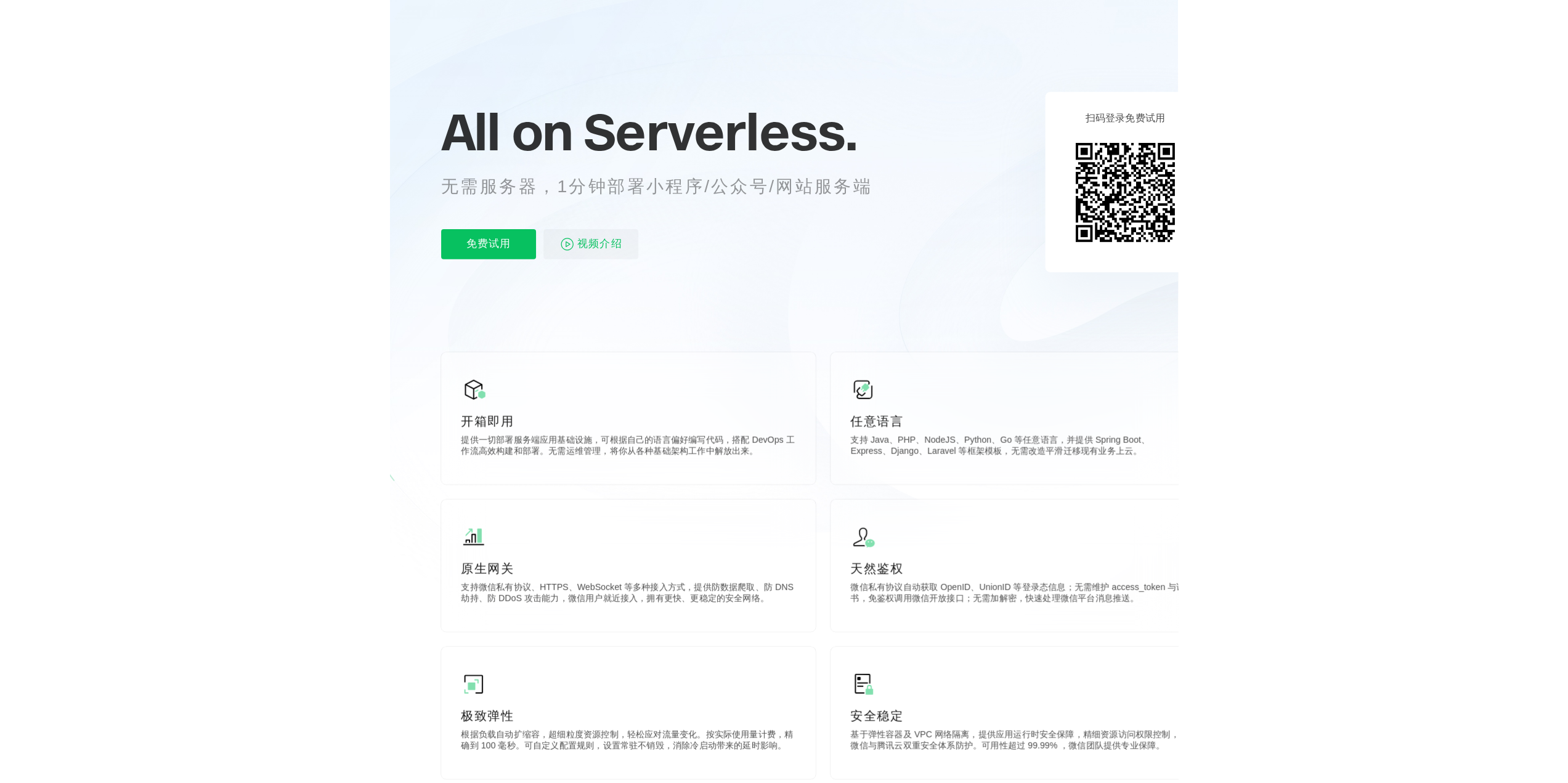
scroll to position [0, 2191]
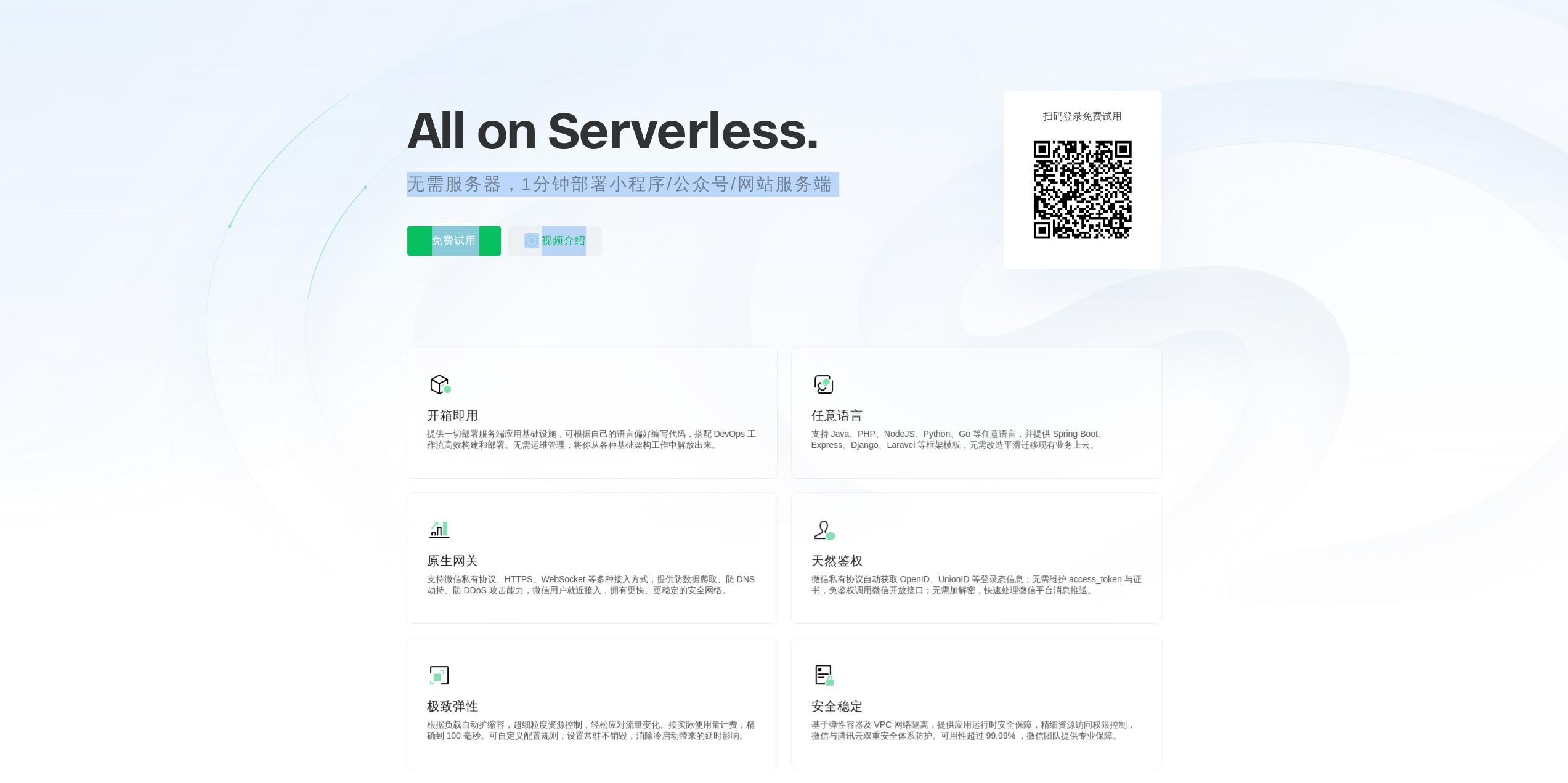
drag, startPoint x: 412, startPoint y: 189, endPoint x: 850, endPoint y: 231, distance: 440.0
click at [777, 231] on div "All on Serverless. 无需服务器，1分钟部署小程序/公众号/网站服务端 免费试用 视频介绍" at bounding box center [635, 180] width 456 height 179
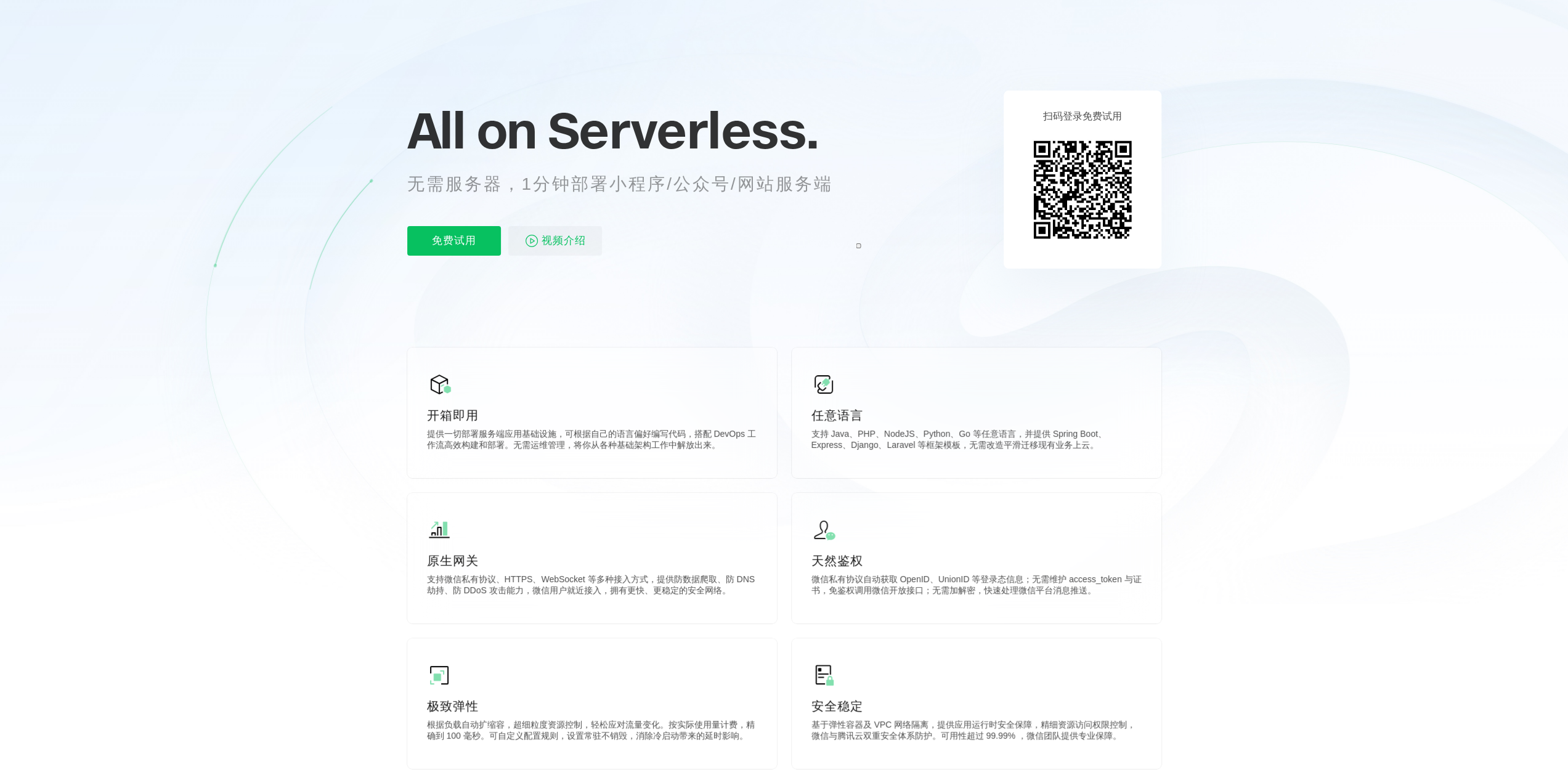
click at [681, 272] on icon at bounding box center [784, 271] width 1183 height 666
drag, startPoint x: 548, startPoint y: 177, endPoint x: 705, endPoint y: 176, distance: 157.0
click at [678, 177] on p "无需服务器，1分钟部署小程序/公众号/网站服务端" at bounding box center [631, 184] width 448 height 25
click at [677, 194] on p "无需服务器，1分钟部署小程序/公众号/网站服务端" at bounding box center [631, 184] width 448 height 25
drag, startPoint x: 614, startPoint y: 459, endPoint x: 631, endPoint y: 464, distance: 17.7
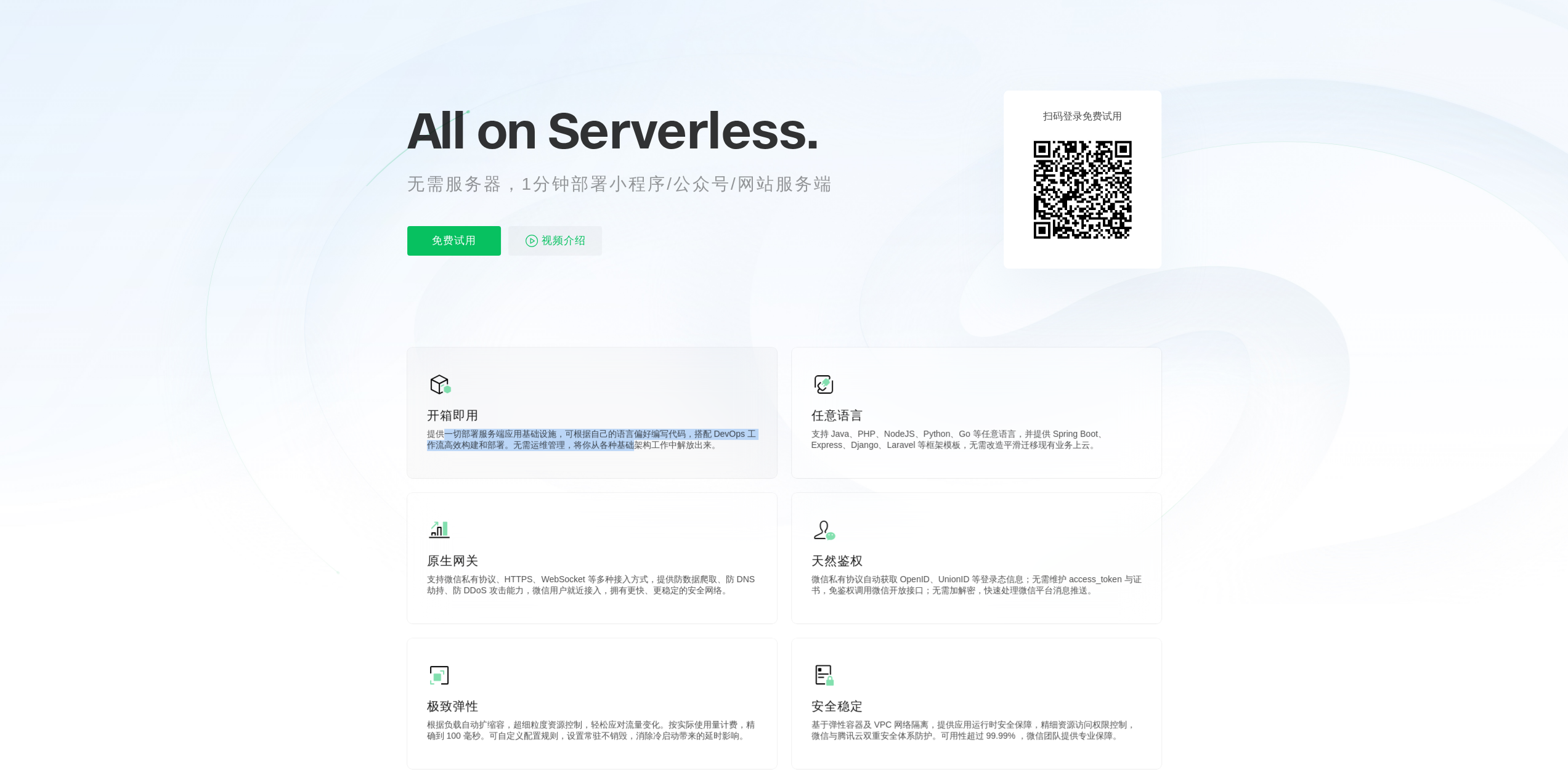
click at [631, 464] on div "开箱即用 提供一切部署服务端应用基础设施，可根据自己的语言偏好编写代码，搭配 DevOps 工作流高效构建和部署。无需运维管理，将你从各种基础架构工作中解放出…" at bounding box center [592, 413] width 370 height 131
click at [459, 445] on p "提供一切部署服务端应用基础设施，可根据自己的语言偏好编写代码，搭配 DevOps 工作流高效构建和部署。无需运维管理，将你从各种基础架构工作中解放出来。" at bounding box center [591, 441] width 330 height 25
drag, startPoint x: 571, startPoint y: 431, endPoint x: 659, endPoint y: 455, distance: 91.2
click at [680, 452] on p "提供一切部署服务端应用基础设施，可根据自己的语言偏好编写代码，搭配 DevOps 工作流高效构建和部署。无需运维管理，将你从各种基础架构工作中解放出来。" at bounding box center [591, 441] width 330 height 25
click at [633, 450] on p "提供一切部署服务端应用基础设施，可根据自己的语言偏好编写代码，搭配 DevOps 工作流高效构建和部署。无需运维管理，将你从各种基础架构工作中解放出来。" at bounding box center [591, 441] width 330 height 25
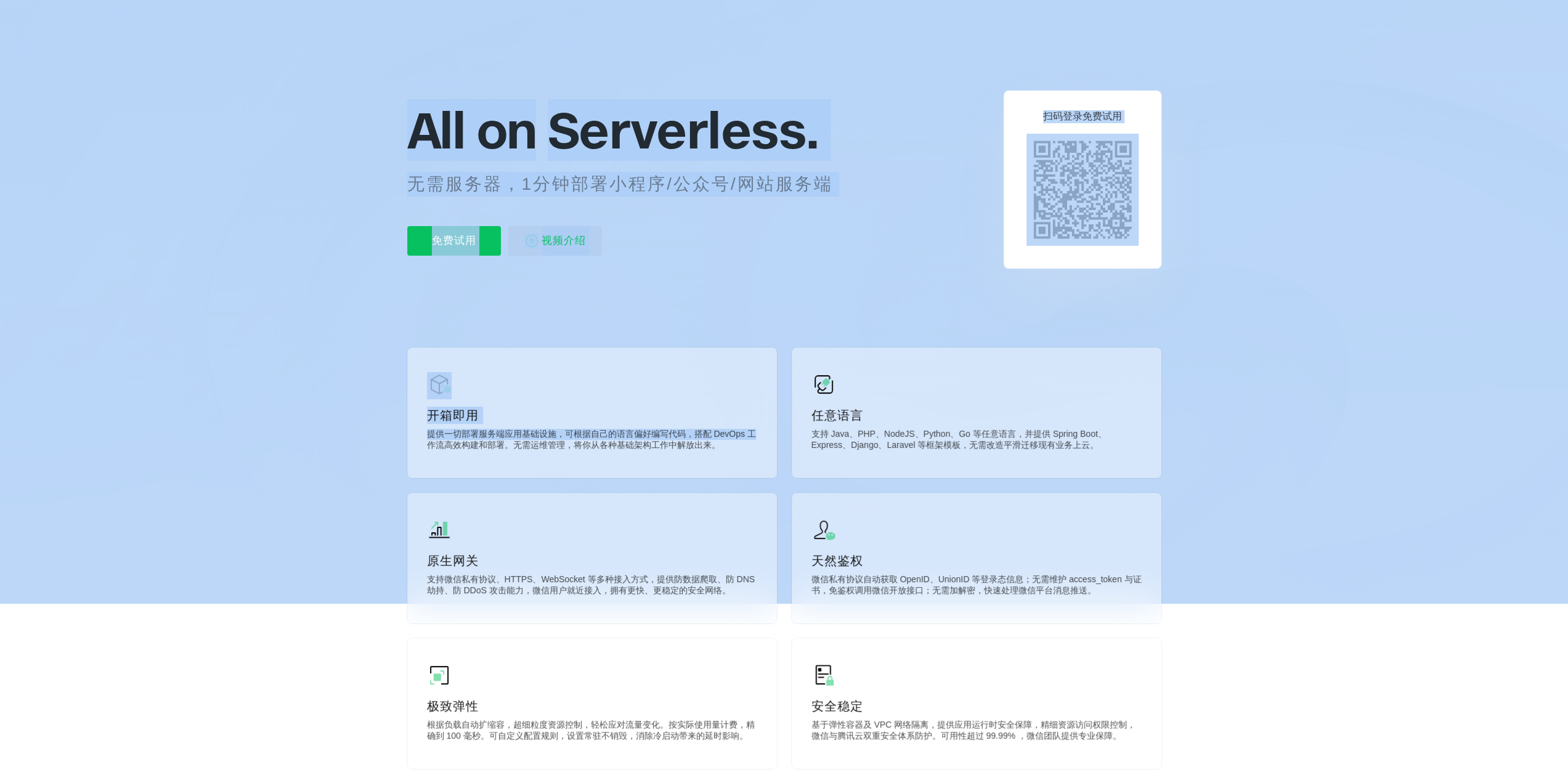
drag, startPoint x: 429, startPoint y: 448, endPoint x: 719, endPoint y: 485, distance: 292.4
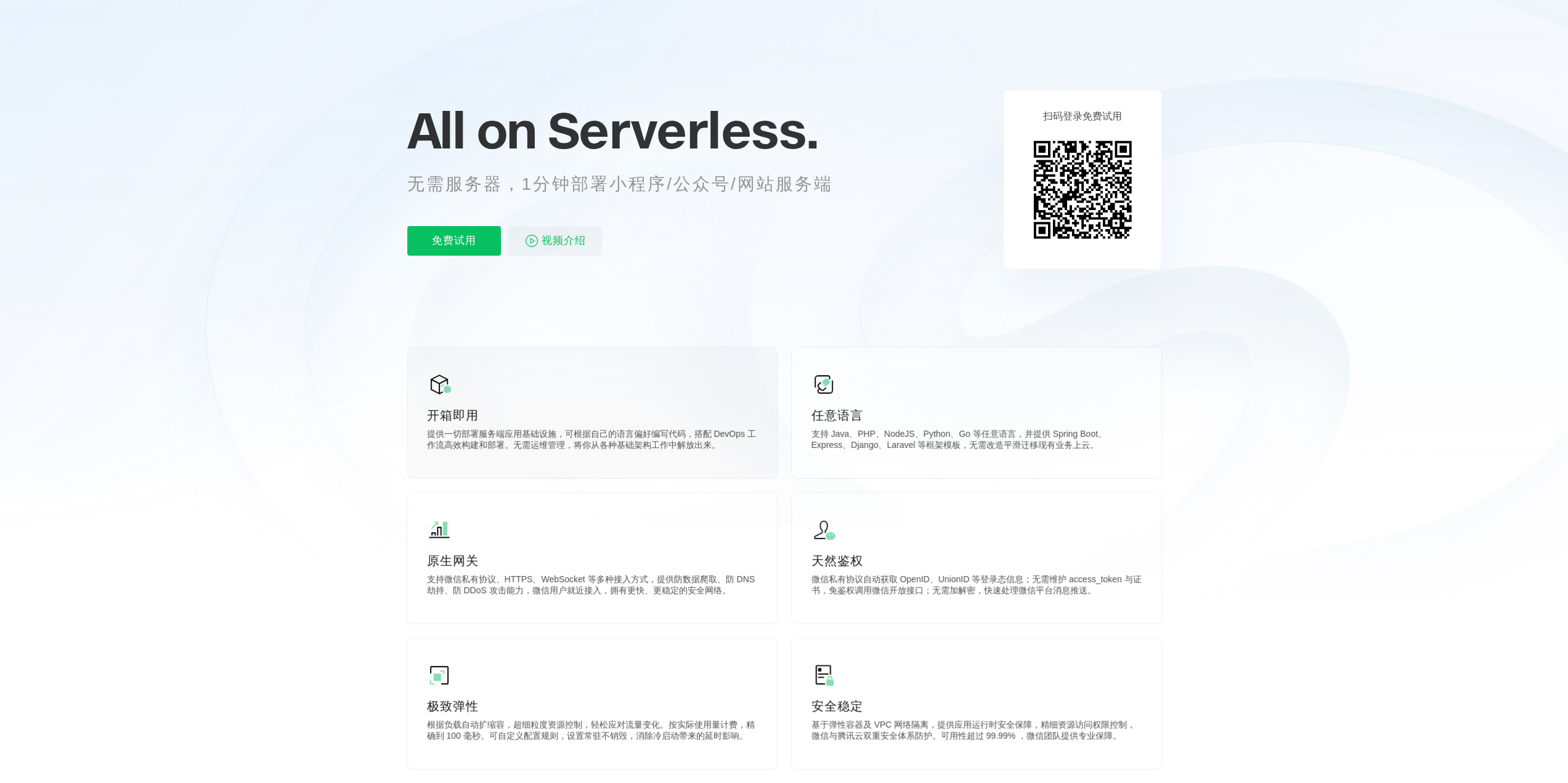
click at [582, 457] on div "开箱即用 提供一切部署服务端应用基础设施，可根据自己的语言偏好编写代码，搭配 DevOps 工作流高效构建和部署。无需运维管理，将你从各种基础架构工作中解放出…" at bounding box center [592, 413] width 370 height 131
drag, startPoint x: 532, startPoint y: 447, endPoint x: 651, endPoint y: 459, distance: 119.6
click at [651, 459] on div "开箱即用 提供一切部署服务端应用基础设施，可根据自己的语言偏好编写代码，搭配 DevOps 工作流高效构建和部署。无需运维管理，将你从各种基础架构工作中解放出…" at bounding box center [592, 413] width 370 height 131
click at [597, 461] on div "开箱即用 提供一切部署服务端应用基础设施，可根据自己的语言偏好编写代码，搭配 DevOps 工作流高效构建和部署。无需运维管理，将你从各种基础架构工作中解放出…" at bounding box center [592, 413] width 370 height 131
drag, startPoint x: 565, startPoint y: 449, endPoint x: 691, endPoint y: 457, distance: 126.3
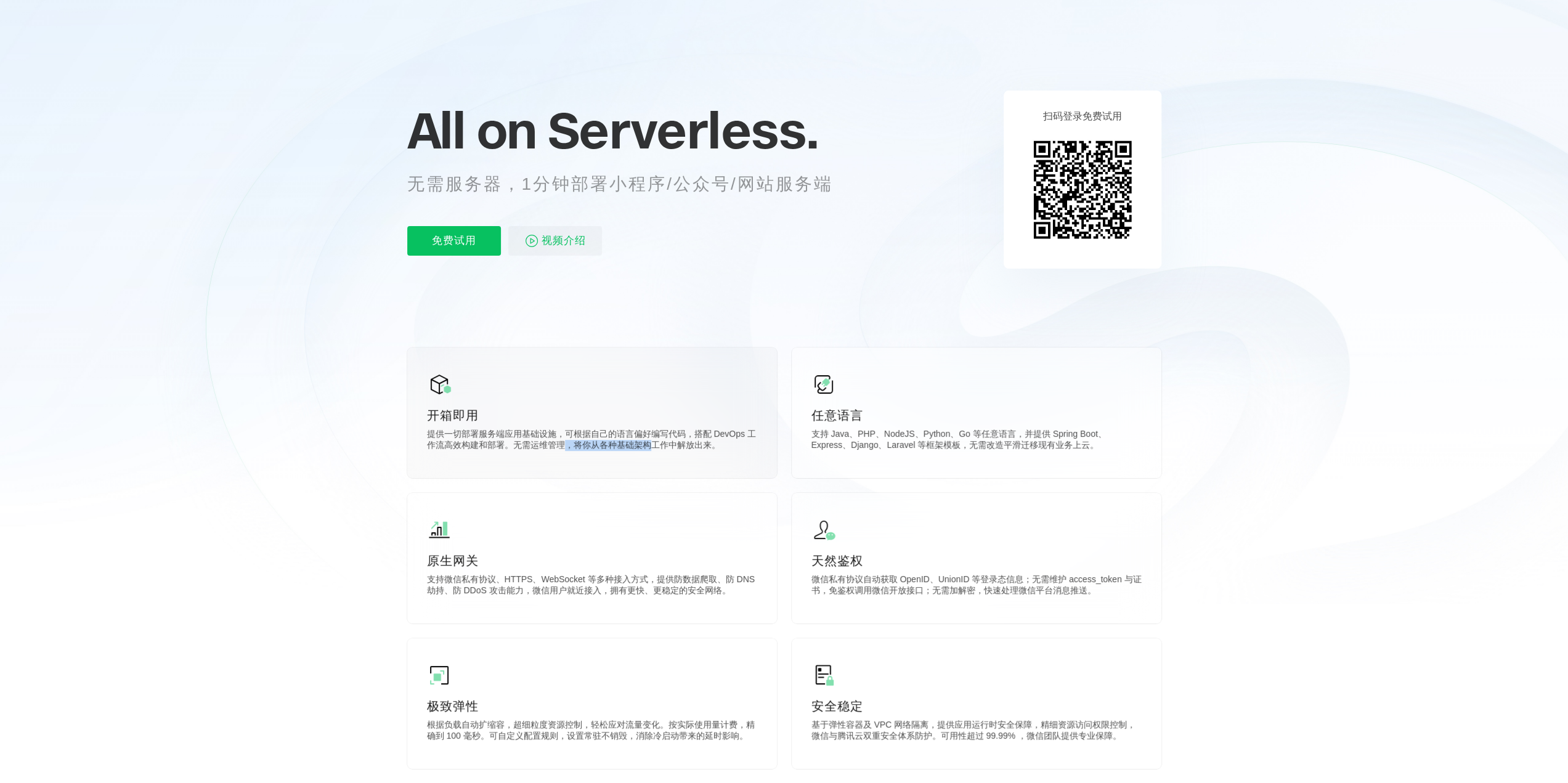
click at [691, 457] on div "开箱即用 提供一切部署服务端应用基础设施，可根据自己的语言偏好编写代码，搭配 DevOps 工作流高效构建和部署。无需运维管理，将你从各种基础架构工作中解放出…" at bounding box center [592, 413] width 370 height 131
click at [641, 459] on div "开箱即用 提供一切部署服务端应用基础设施，可根据自己的语言偏好编写代码，搭配 DevOps 工作流高效构建和部署。无需运维管理，将你从各种基础架构工作中解放出…" at bounding box center [592, 413] width 370 height 131
drag, startPoint x: 812, startPoint y: 435, endPoint x: 1033, endPoint y: 463, distance: 222.8
click at [777, 463] on div "任意语言 支持 Java、PHP、NodeJS、Python、Go 等任意语言，并提供 Spring Boot、Express、Django、Laravel …" at bounding box center [976, 413] width 370 height 131
click at [777, 440] on p "支持 Java、PHP、NodeJS、Python、Go 等任意语言，并提供 Spring Boot、Express、Django、Laravel 等框架模板…" at bounding box center [976, 441] width 330 height 25
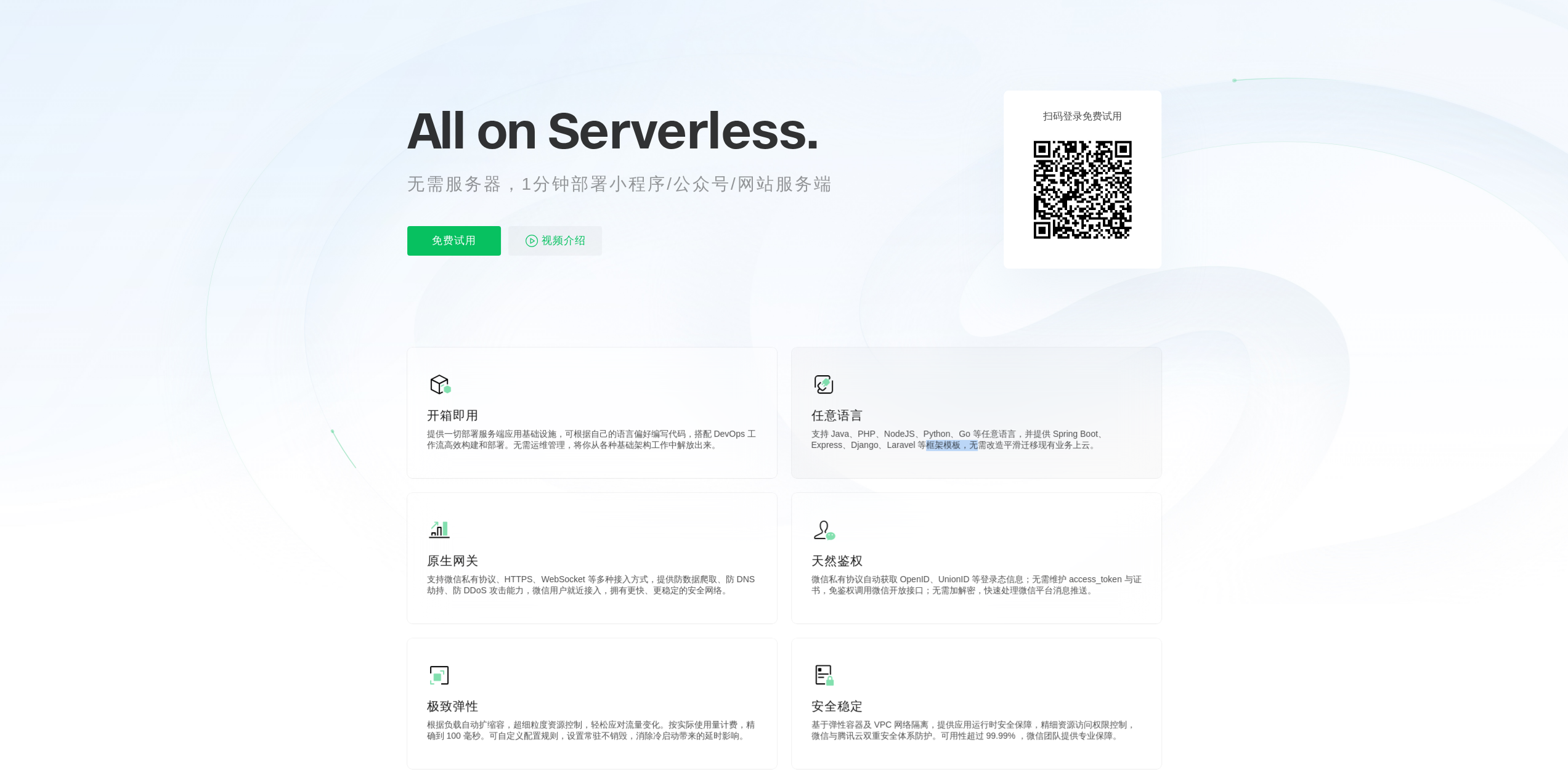
drag, startPoint x: 882, startPoint y: 449, endPoint x: 947, endPoint y: 448, distance: 65.0
click at [777, 448] on p "支持 Java、PHP、NodeJS、Python、Go 等任意语言，并提供 Spring Boot、Express、Django、Laravel 等框架模板…" at bounding box center [976, 441] width 330 height 25
click at [777, 454] on p "支持 Java、PHP、NodeJS、Python、Go 等任意语言，并提供 Spring Boot、Express、Django、Laravel 等框架模板…" at bounding box center [976, 441] width 330 height 25
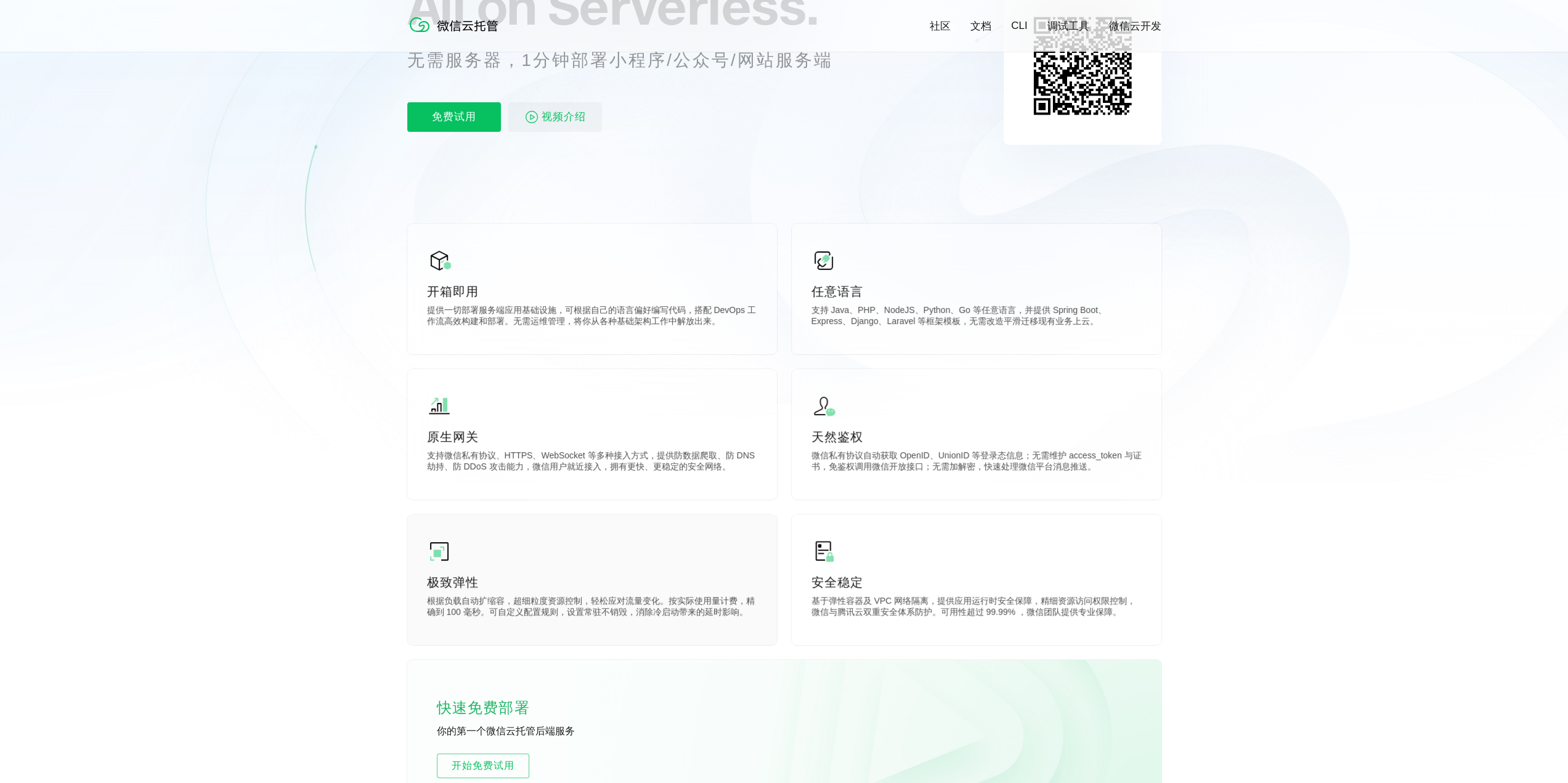
scroll to position [185, 0]
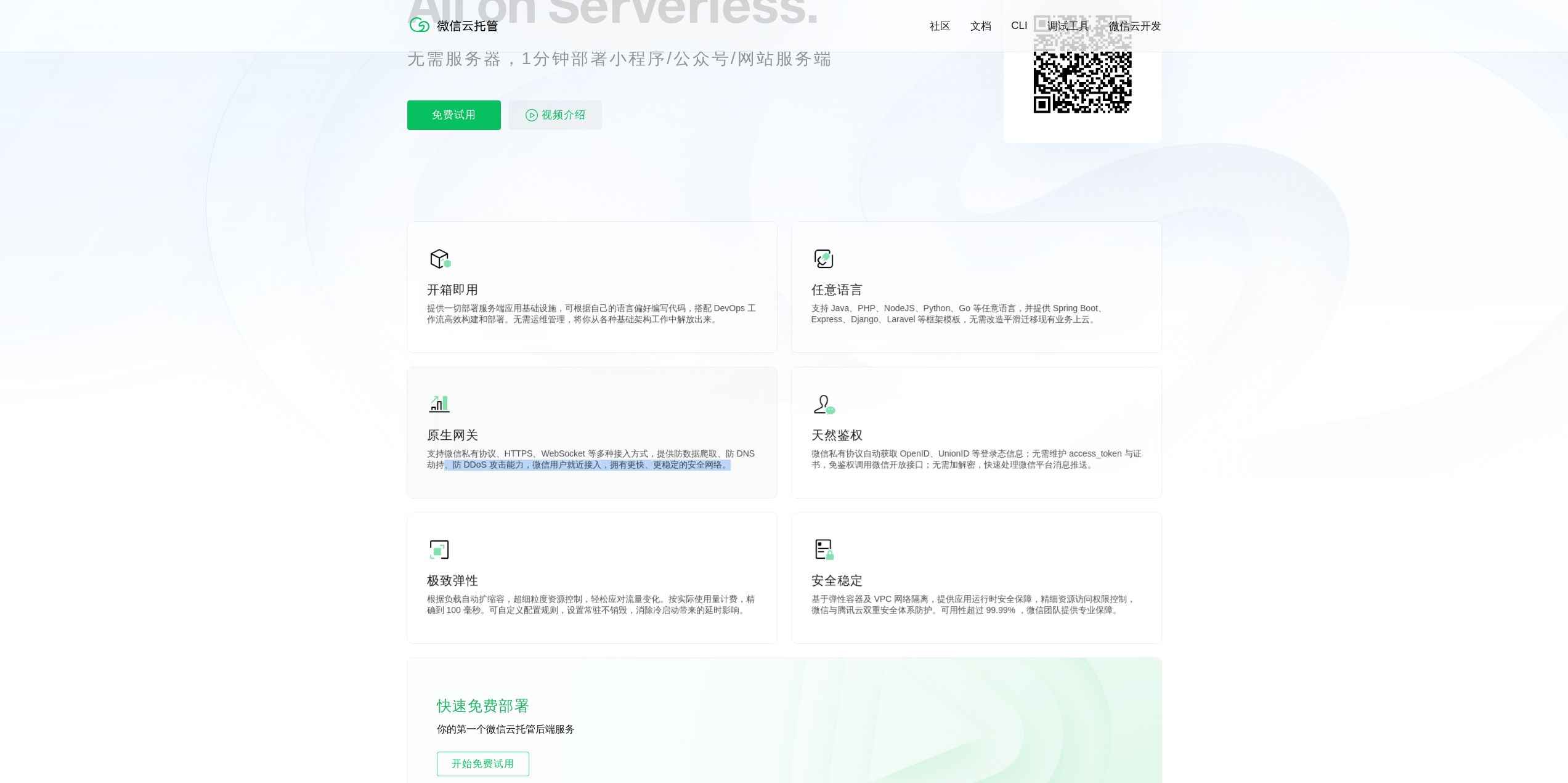
drag, startPoint x: 440, startPoint y: 469, endPoint x: 734, endPoint y: 466, distance: 294.0
click at [731, 467] on p "支持微信私有协议、HTTPS、WebSocket 等多种接入方式，提供防数据爬取、防 DNS 劫持、防 DDoS 攻击能力，微信用户就近接入，拥有更快、更稳定…" at bounding box center [591, 460] width 330 height 25
click at [777, 462] on p "微信私有协议自动获取 OpenID、UnionID 等登录态信息；无需维护 access_token 与证书，免鉴权调用微信开放接口；无需加解密，快速处理微信…" at bounding box center [976, 460] width 330 height 25
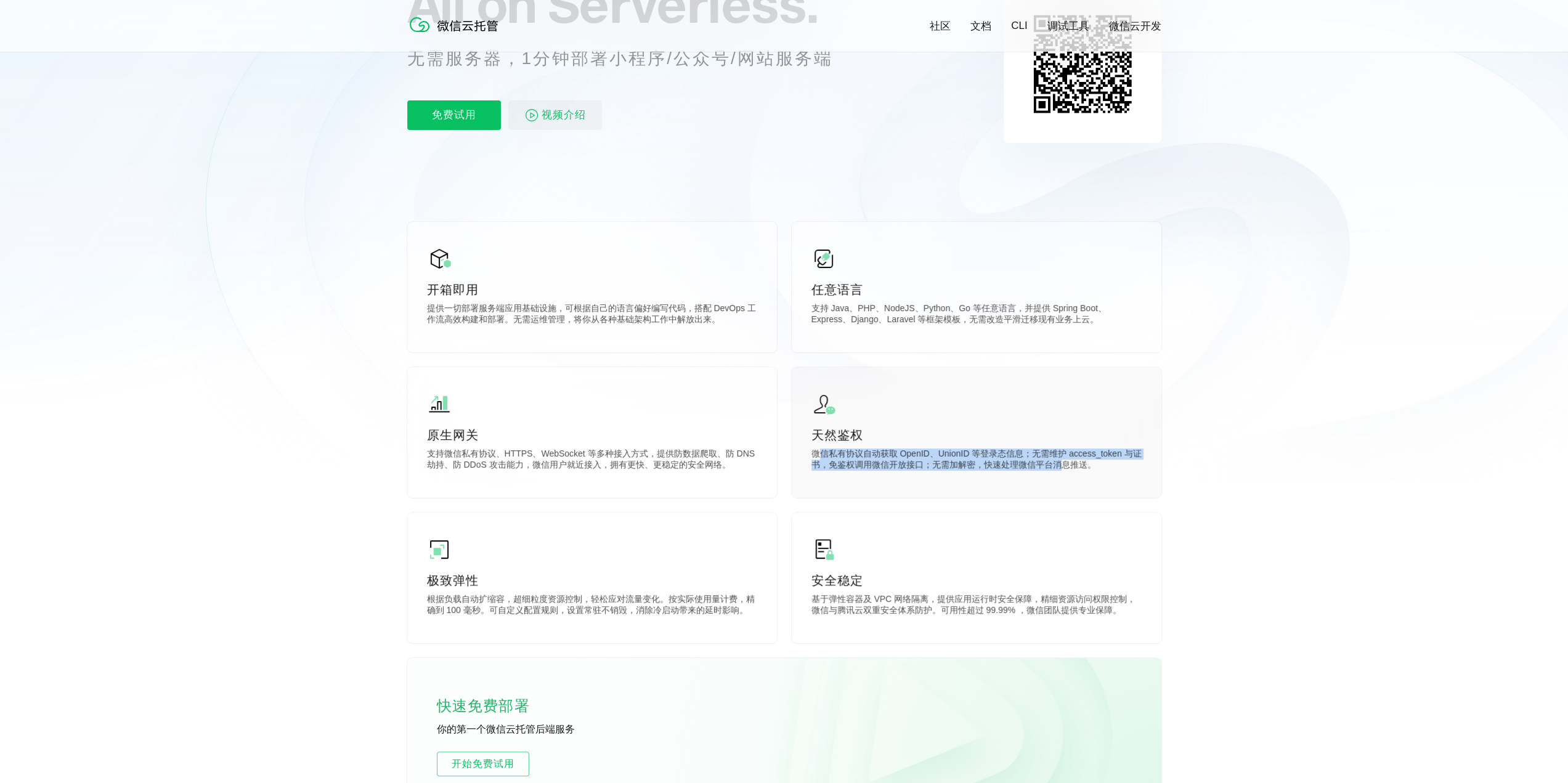
drag, startPoint x: 817, startPoint y: 454, endPoint x: 1059, endPoint y: 463, distance: 242.2
click at [777, 463] on p "微信私有协议自动获取 OpenID、UnionID 等登录态信息；无需维护 access_token 与证书，免鉴权调用微信开放接口；无需加解密，快速处理微信…" at bounding box center [976, 460] width 330 height 25
click at [777, 451] on p "微信私有协议自动获取 OpenID、UnionID 等登录态信息；无需维护 access_token 与证书，免鉴权调用微信开放接口；无需加解密，快速处理微信…" at bounding box center [976, 460] width 330 height 25
drag, startPoint x: 968, startPoint y: 462, endPoint x: 1113, endPoint y: 487, distance: 147.1
click at [777, 488] on div "天然鉴权 微信私有协议自动获取 OpenID、UnionID 等登录态信息；无需维护 access_token 与证书，免鉴权调用微信开放接口；无需加解密，快…" at bounding box center [976, 433] width 370 height 131
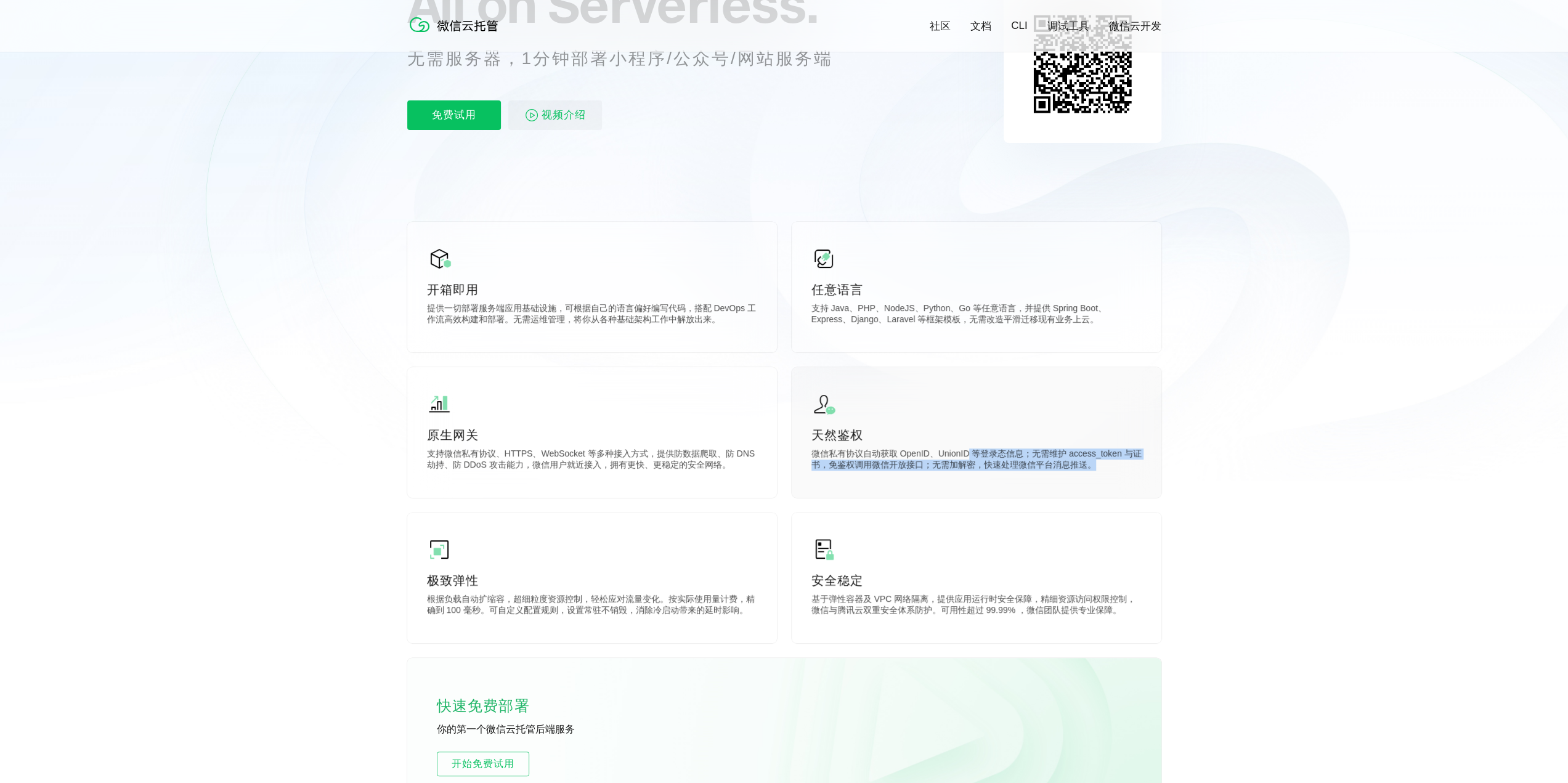
click at [777, 475] on div "天然鉴权 微信私有协议自动获取 OpenID、UnionID 等登录态信息；无需维护 access_token 与证书，免鉴权调用微信开放接口；无需加解密，快…" at bounding box center [976, 433] width 370 height 131
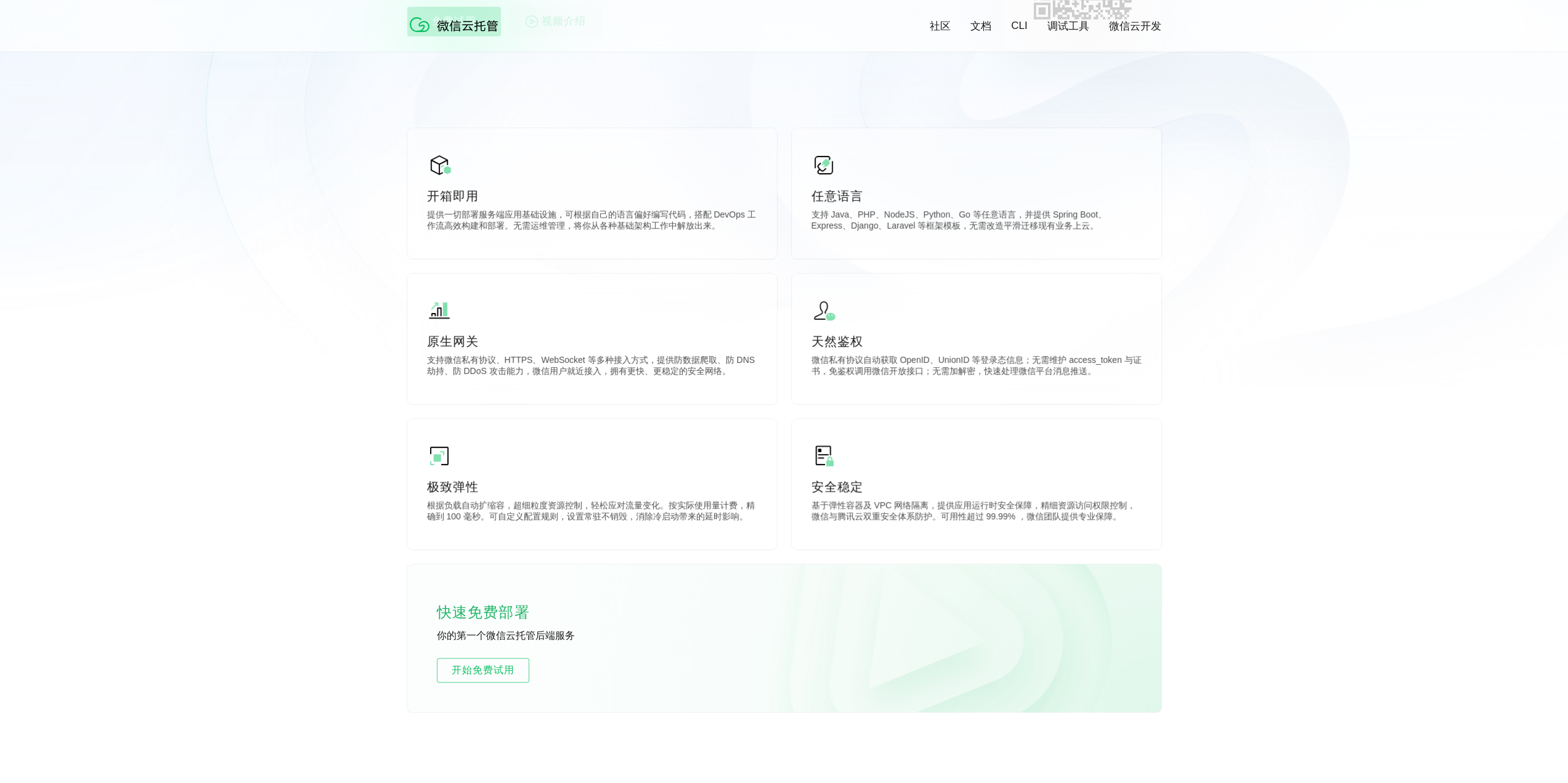
scroll to position [308, 0]
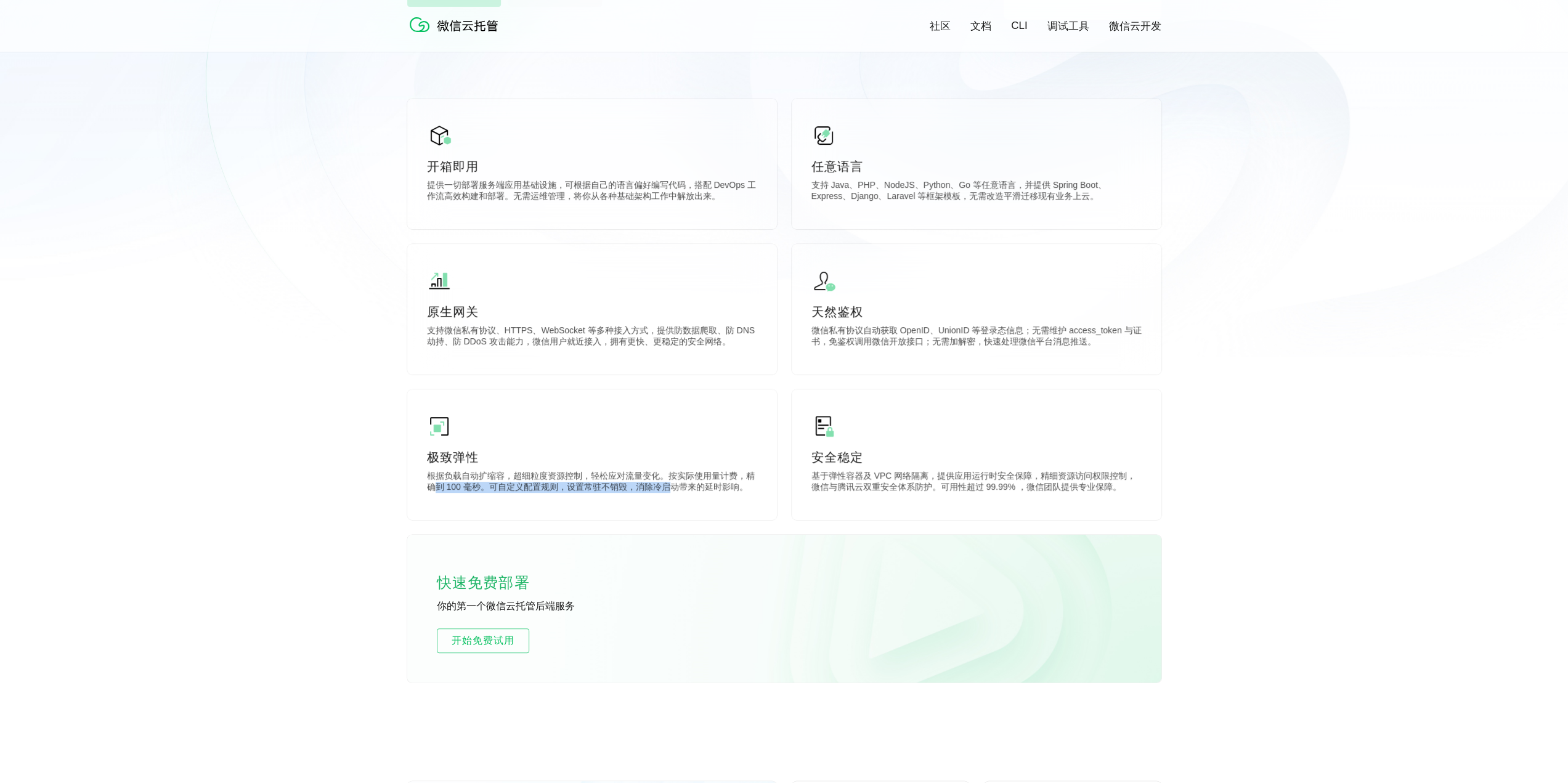
drag, startPoint x: 434, startPoint y: 484, endPoint x: 673, endPoint y: 525, distance: 242.5
click at [673, 525] on div "开箱即用 提供一切部署服务端应用基础设施，可根据自己的语言偏好编写代码，搭配 DevOps 工作流高效构建和部署。无需运维管理，将你从各种基础架构工作中解放出…" at bounding box center [784, 390] width 754 height 584
click at [556, 495] on p "根据负载自动扩缩容，超细粒度资源控制，轻松应对流量变化。按实际使用量计费，精确到 100 毫秒。可自定义配置规则，设置常驻不销毁，消除冷启动带来的延时影响。" at bounding box center [591, 483] width 330 height 25
drag, startPoint x: 506, startPoint y: 481, endPoint x: 693, endPoint y: 491, distance: 187.3
click at [694, 491] on p "根据负载自动扩缩容，超细粒度资源控制，轻松应对流量变化。按实际使用量计费，精确到 100 毫秒。可自定义配置规则，设置常驻不销毁，消除冷启动带来的延时影响。" at bounding box center [591, 483] width 330 height 25
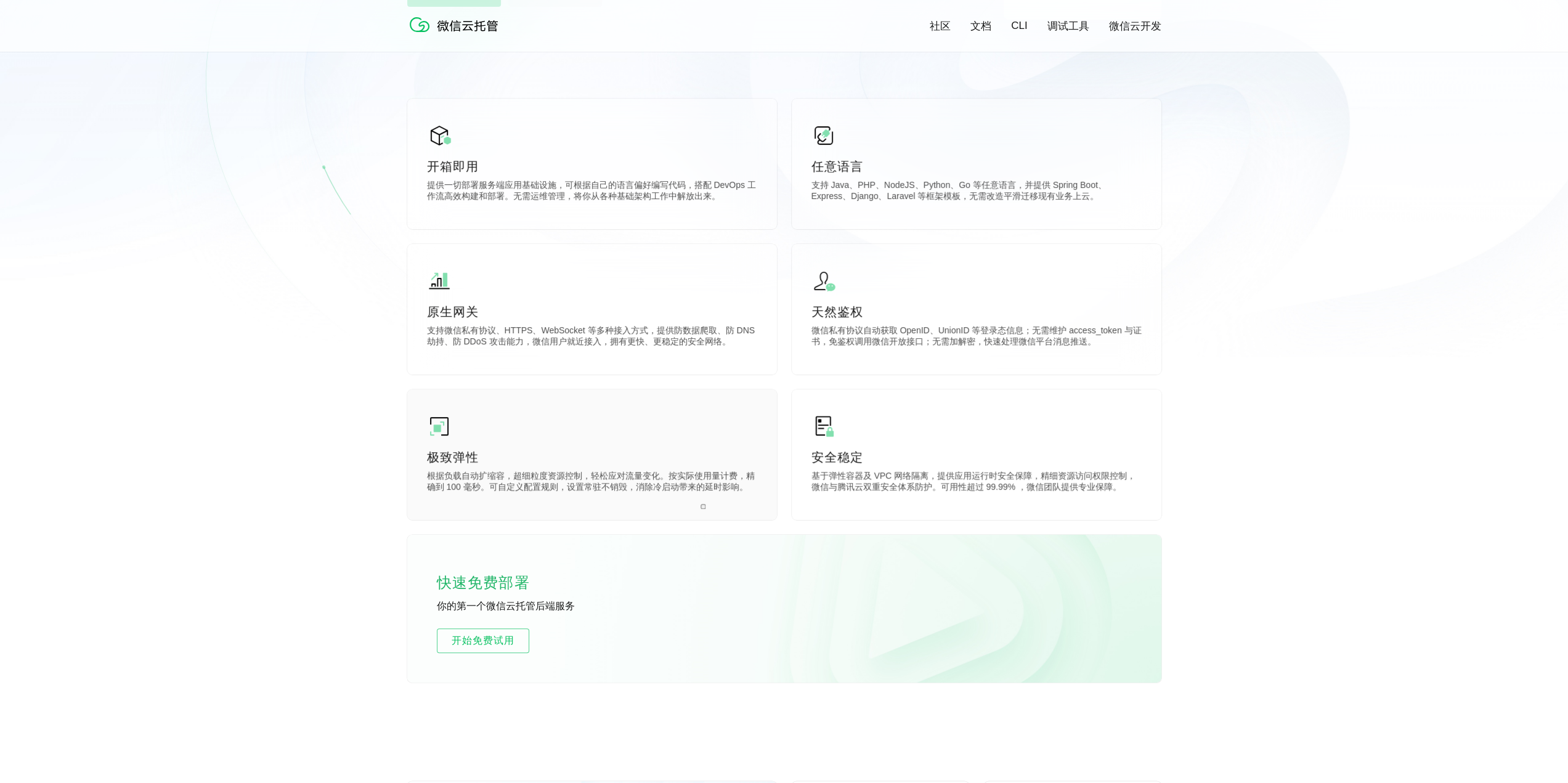
click at [582, 465] on p "极致弹性" at bounding box center [591, 457] width 330 height 18
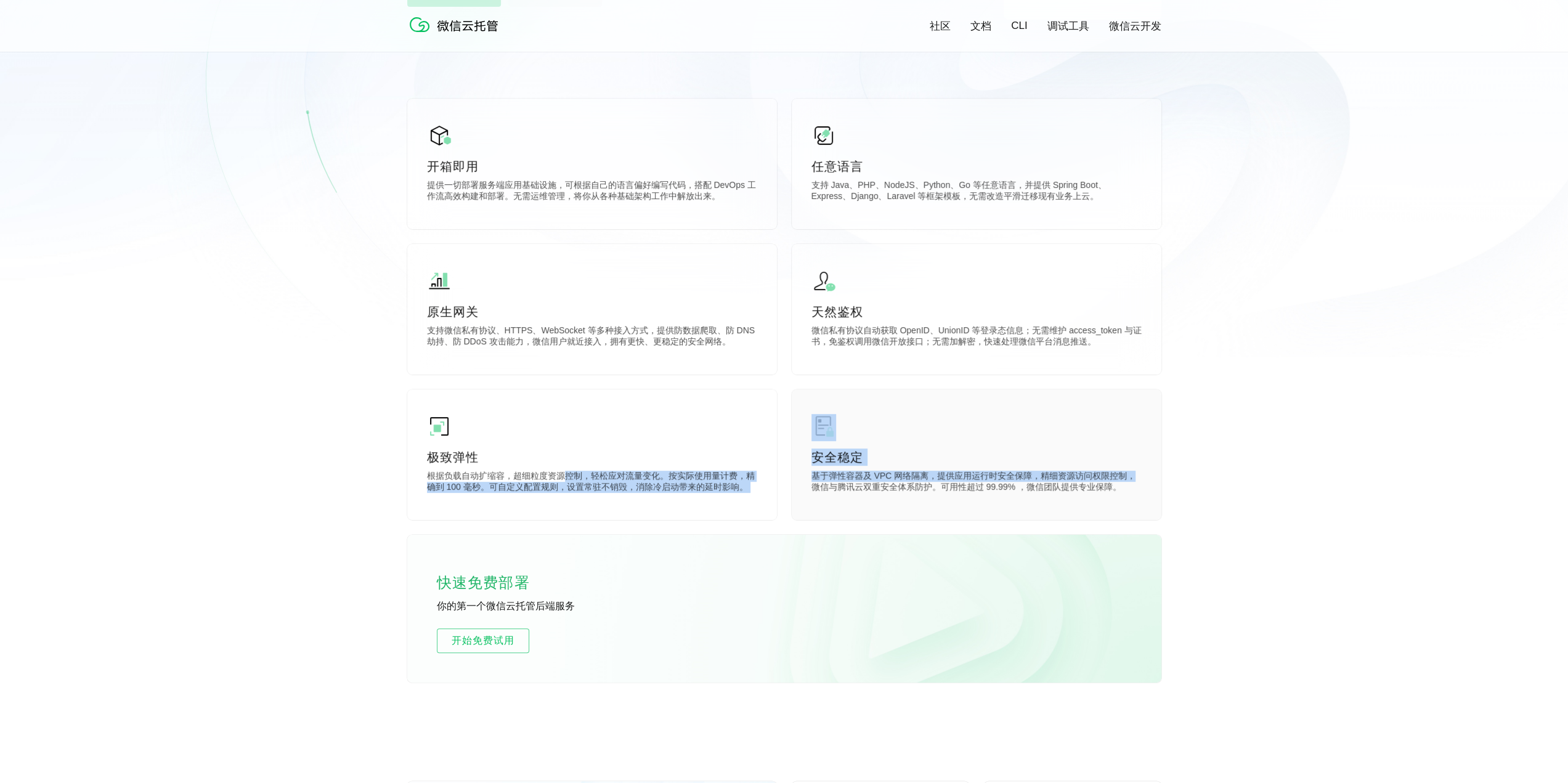
drag, startPoint x: 768, startPoint y: 511, endPoint x: 798, endPoint y: 518, distance: 30.8
click at [777, 518] on div "开箱即用 提供一切部署服务端应用基础设施，可根据自己的语言偏好编写代码，搭配 DevOps 工作流高效构建和部署。无需运维管理，将你从各种基础架构工作中解放出…" at bounding box center [784, 390] width 754 height 584
copy div "控制，轻松应对流量变化。按实际使用量计费，精确到 100 毫秒。可自定义配置规则，设置常驻不销毁，消除冷启动带来的延时影响。 安全稳定 基于弹性容器及 VPC…"
click at [650, 488] on p "根据负载自动扩缩容，超细粒度资源控制，轻松应对流量变化。按实际使用量计费，精确到 100 毫秒。可自定义配置规则，设置常驻不销毁，消除冷启动带来的延时影响。" at bounding box center [591, 483] width 330 height 25
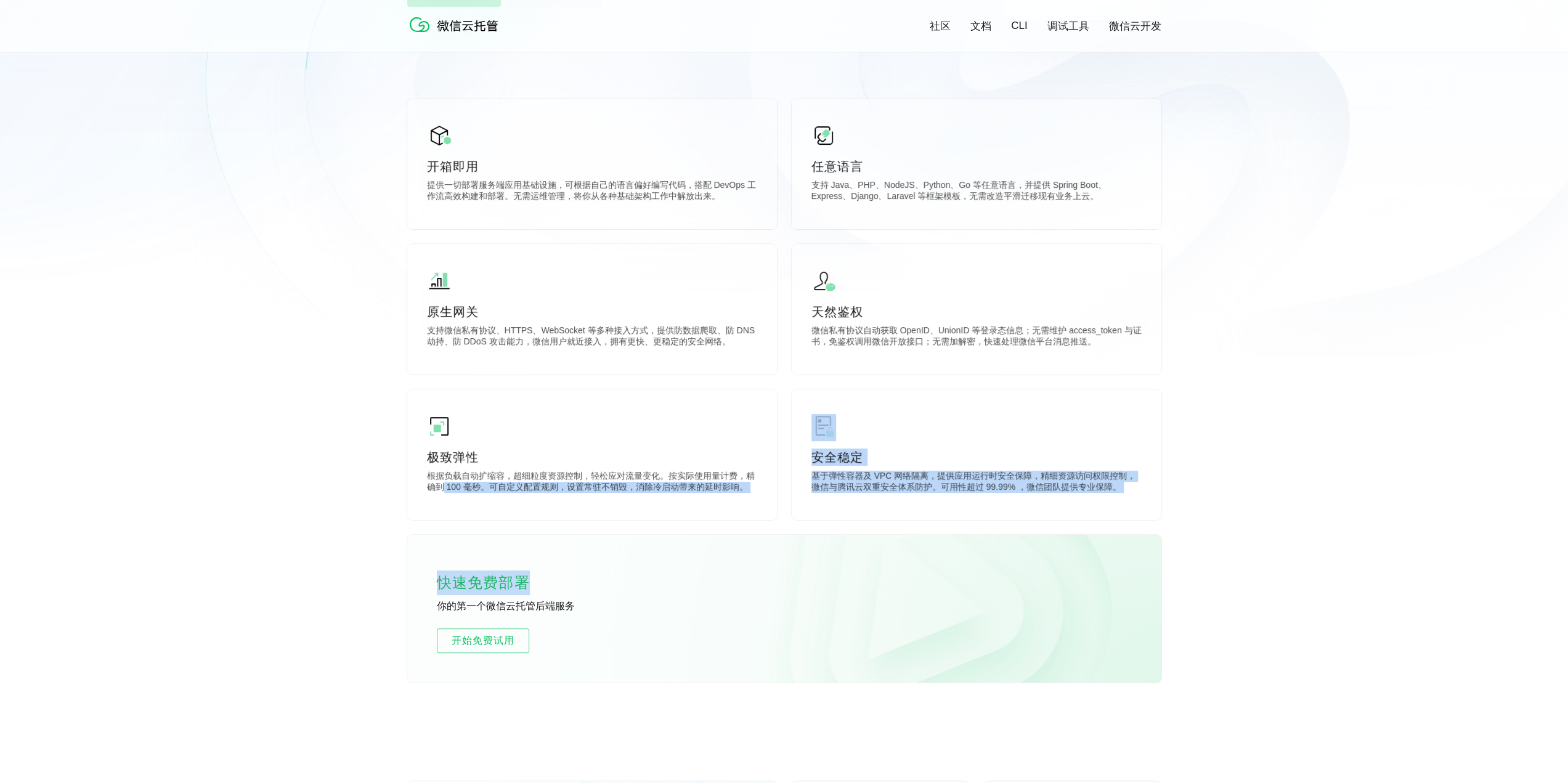
drag, startPoint x: 672, startPoint y: 539, endPoint x: 713, endPoint y: 546, distance: 41.6
click at [713, 546] on div "开箱即用 提供一切部署服务端应用基础设施，可根据自己的语言偏好编写代码，搭配 DevOps 工作流高效构建和部署。无需运维管理，将你从各种基础架构工作中解放出…" at bounding box center [784, 390] width 754 height 584
click at [558, 497] on div "极致弹性 根据负载自动扩缩容，超细粒度资源控制，轻松应对流量变化。按实际使用量计费，精确到 100 毫秒。可自定义配置规则，设置常驻不销毁，消除冷启动带来的延…" at bounding box center [592, 455] width 370 height 131
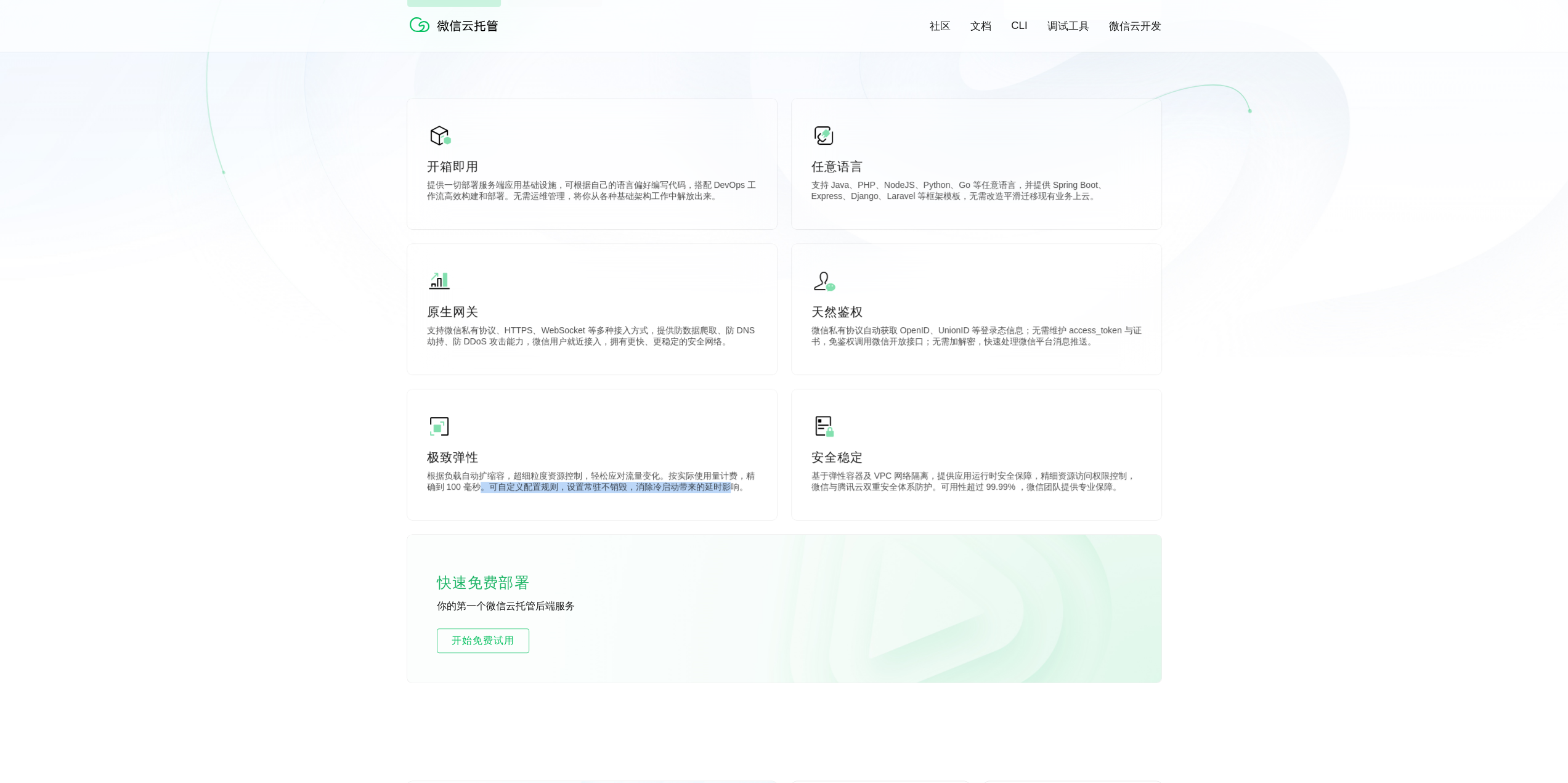
drag, startPoint x: 483, startPoint y: 489, endPoint x: 728, endPoint y: 522, distance: 247.2
click at [728, 522] on div "开箱即用 提供一切部署服务端应用基础设施，可根据自己的语言偏好编写代码，搭配 DevOps 工作流高效构建和部署。无需运维管理，将你从各种基础架构工作中解放出…" at bounding box center [784, 390] width 754 height 584
click at [673, 491] on p "根据负载自动扩缩容，超细粒度资源控制，轻松应对流量变化。按实际使用量计费，精确到 100 毫秒。可自定义配置规则，设置常驻不销毁，消除冷启动带来的延时影响。" at bounding box center [591, 483] width 330 height 25
drag, startPoint x: 635, startPoint y: 490, endPoint x: 769, endPoint y: 507, distance: 135.1
click at [769, 507] on div "极致弹性 根据负载自动扩缩容，超细粒度资源控制，轻松应对流量变化。按实际使用量计费，精确到 100 毫秒。可自定义配置规则，设置常驻不销毁，消除冷启动带来的延…" at bounding box center [592, 455] width 370 height 131
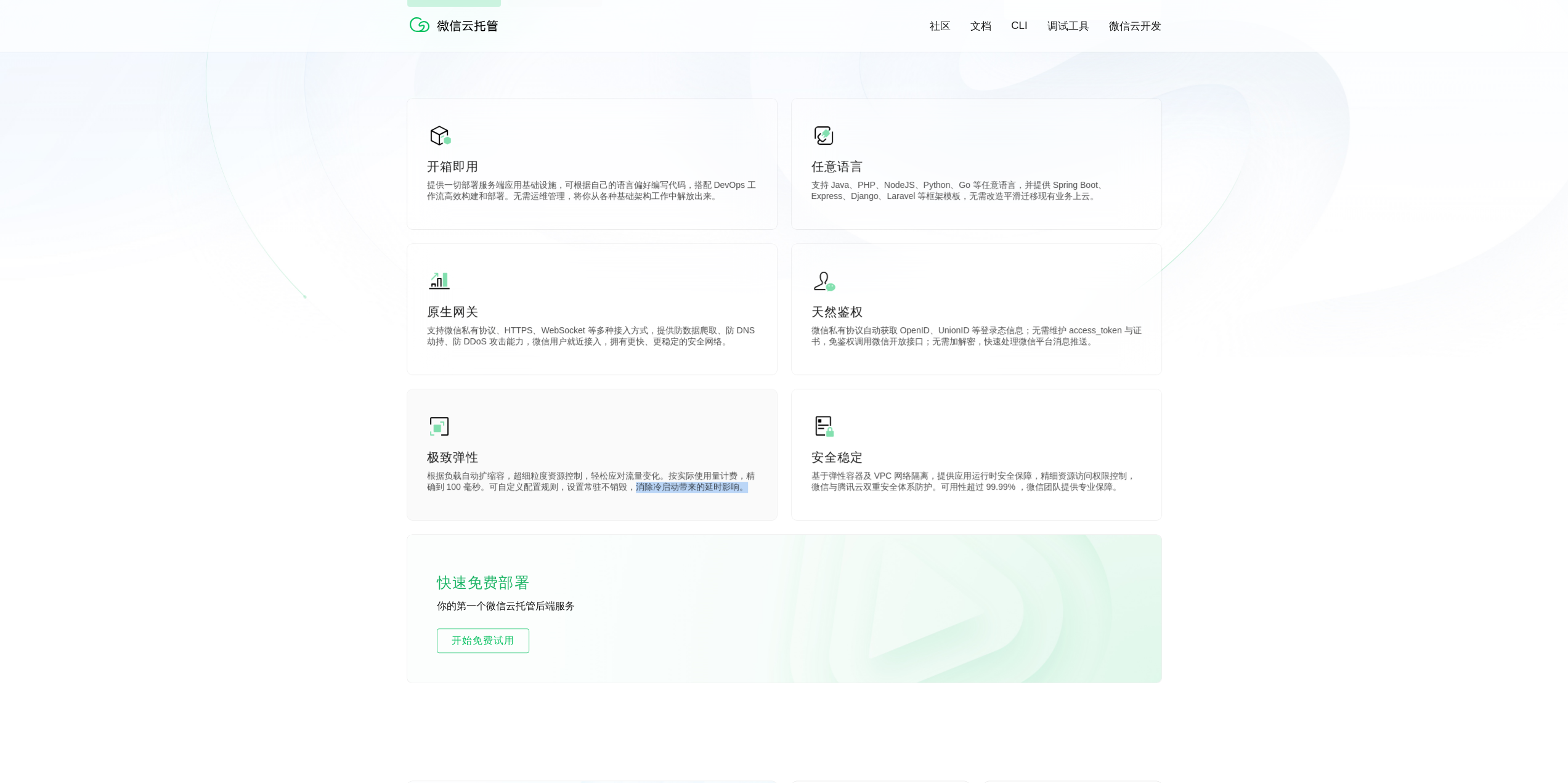
click at [715, 505] on div "极致弹性 根据负载自动扩缩容，超细粒度资源控制，轻松应对流量变化。按实际使用量计费，精确到 100 毫秒。可自定义配置规则，设置常驻不销毁，消除冷启动带来的延…" at bounding box center [592, 455] width 370 height 131
drag, startPoint x: 808, startPoint y: 474, endPoint x: 1007, endPoint y: 510, distance: 202.2
click at [777, 510] on div "安全稳定 基于弹性容器及 VPC 网络隔离，提供应用运行时安全保障，精细资源访问权限控制，微信与腾讯云双重安全体系防护。可用性超过 99.99% ，微信团队提…" at bounding box center [976, 455] width 370 height 131
click at [777, 484] on p "基于弹性容器及 VPC 网络隔离，提供应用运行时安全保障，精细资源访问权限控制，微信与腾讯云双重安全体系防护。可用性超过 99.99% ，微信团队提供专业保障。" at bounding box center [976, 483] width 330 height 25
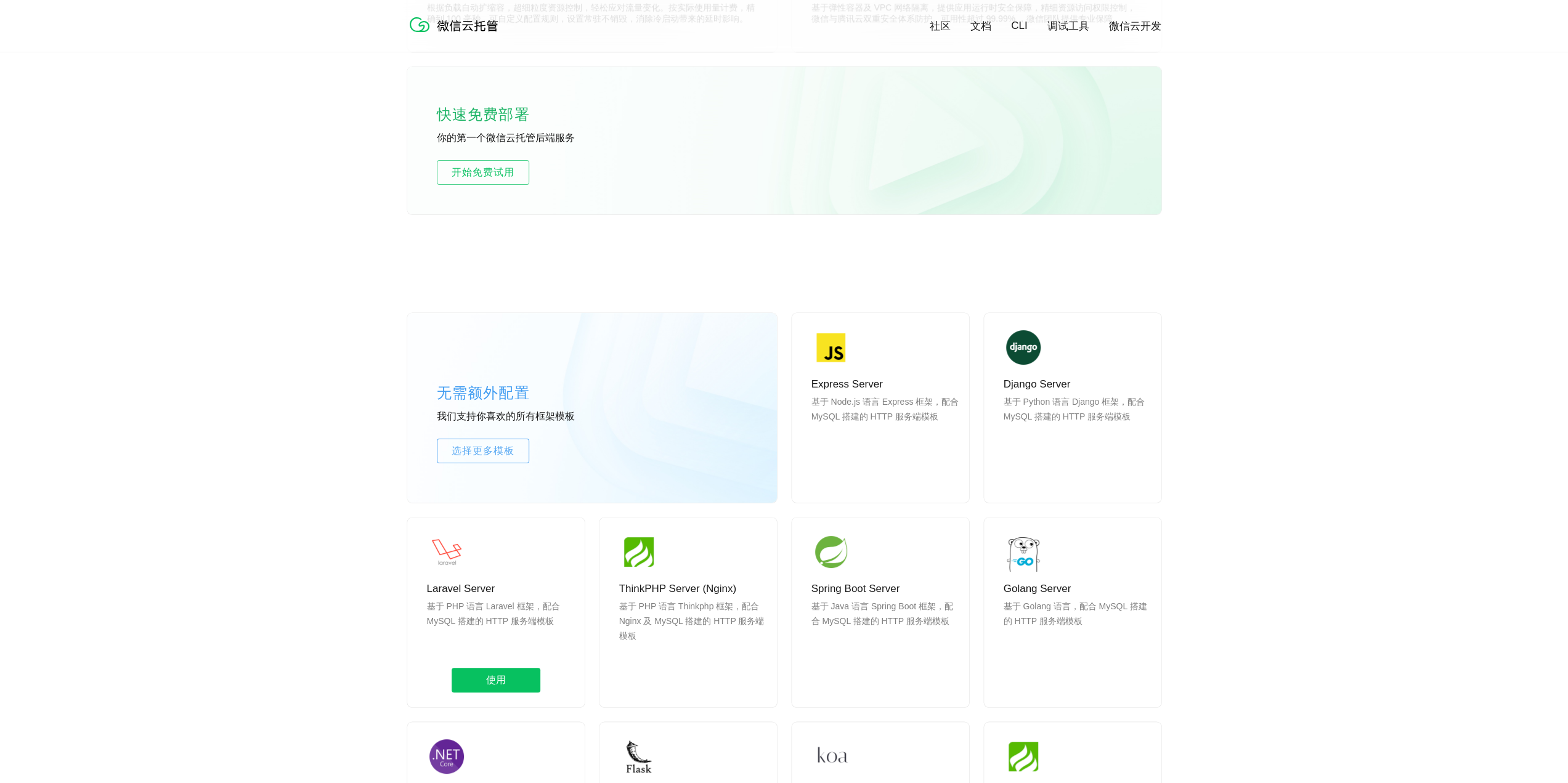
scroll to position [924, 0]
